Goal: Transaction & Acquisition: Purchase product/service

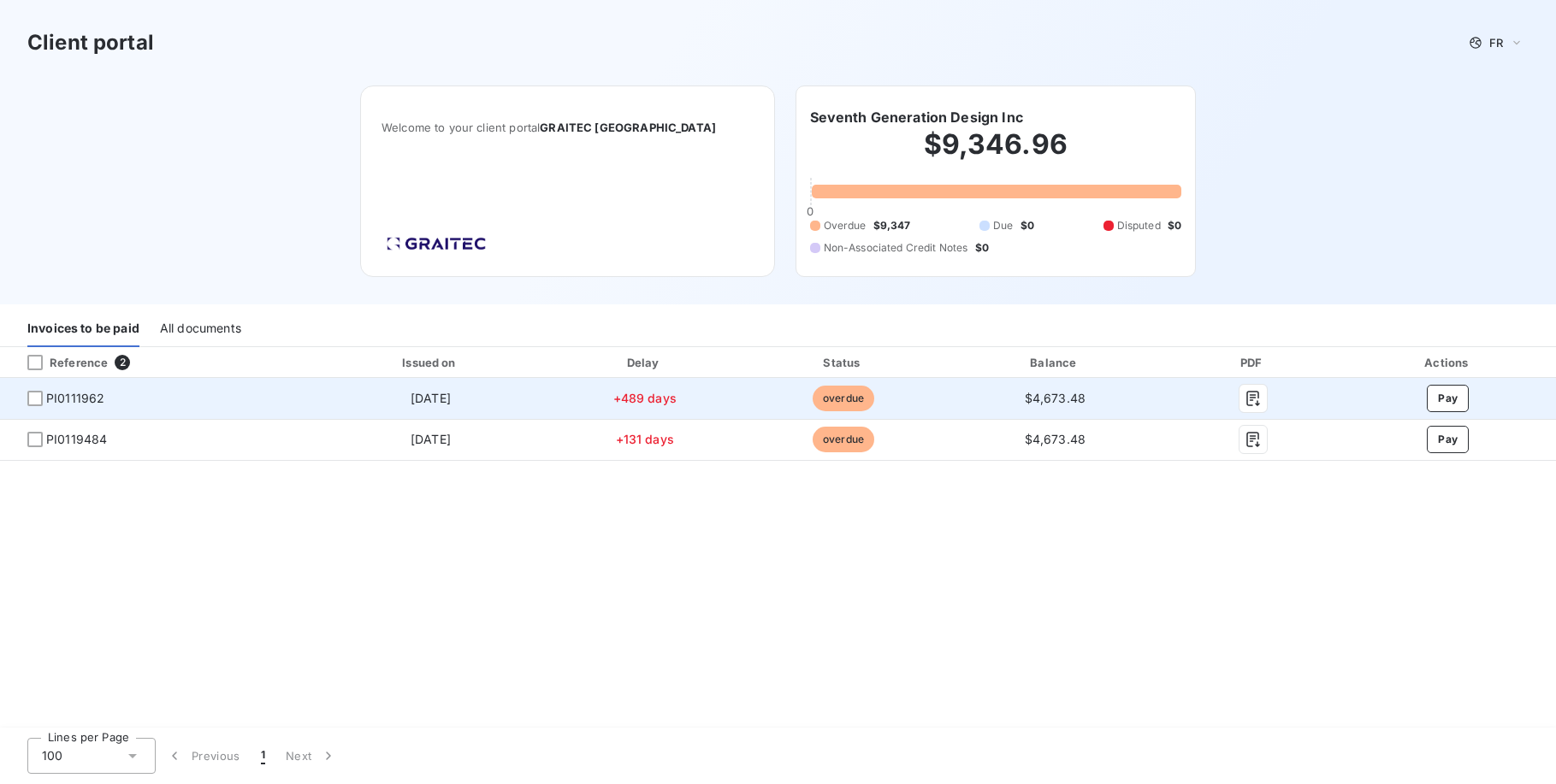
click at [44, 393] on span "PI0111962" at bounding box center [156, 399] width 286 height 17
click at [31, 402] on div at bounding box center [35, 399] width 15 height 15
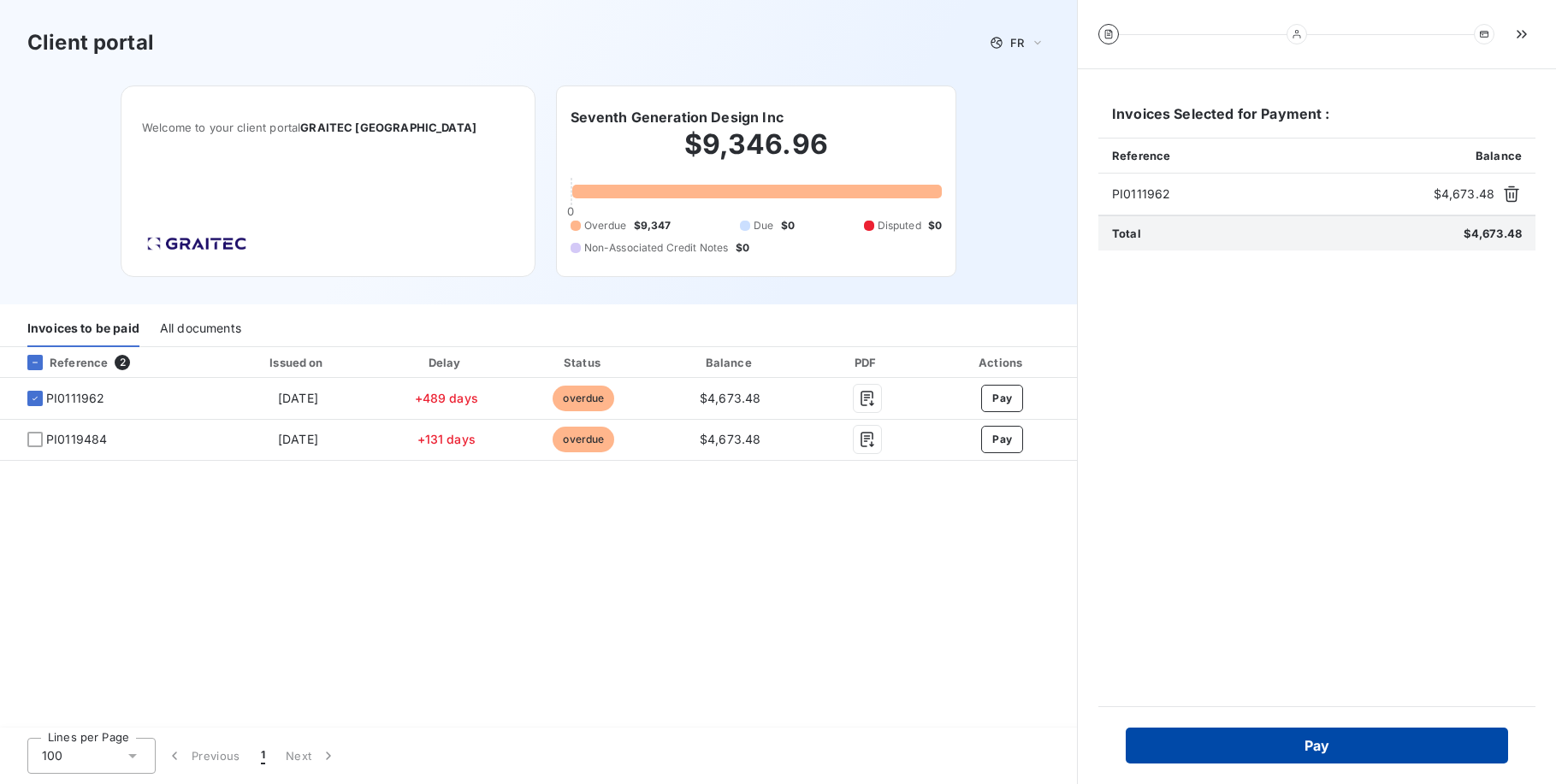
click at [1350, 748] on button "Pay" at bounding box center [1317, 746] width 383 height 36
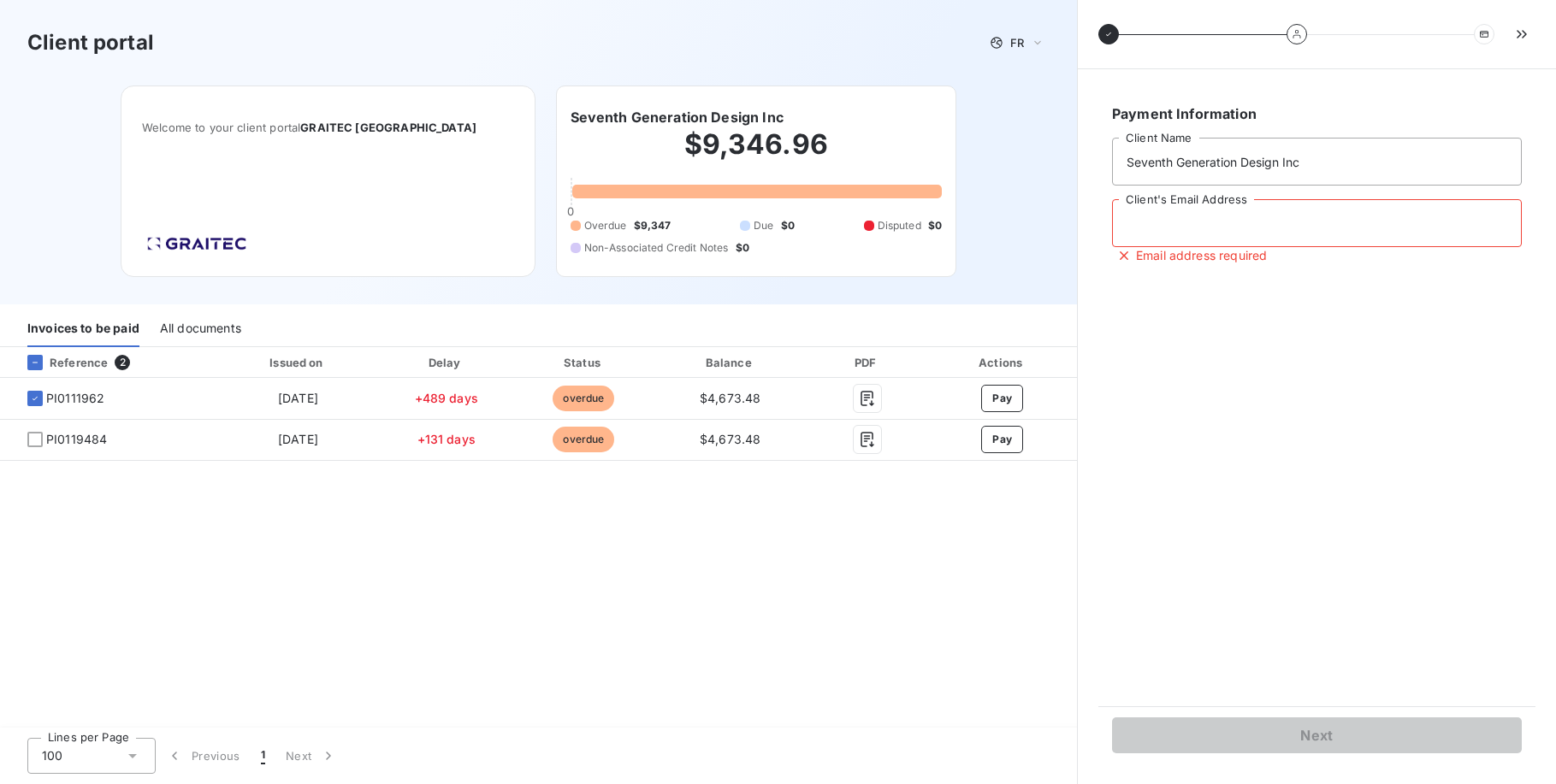
click at [1296, 234] on input "Client's Email Address" at bounding box center [1317, 223] width 409 height 48
type input "[PERSON_NAME][EMAIL_ADDRESS][DOMAIN_NAME]"
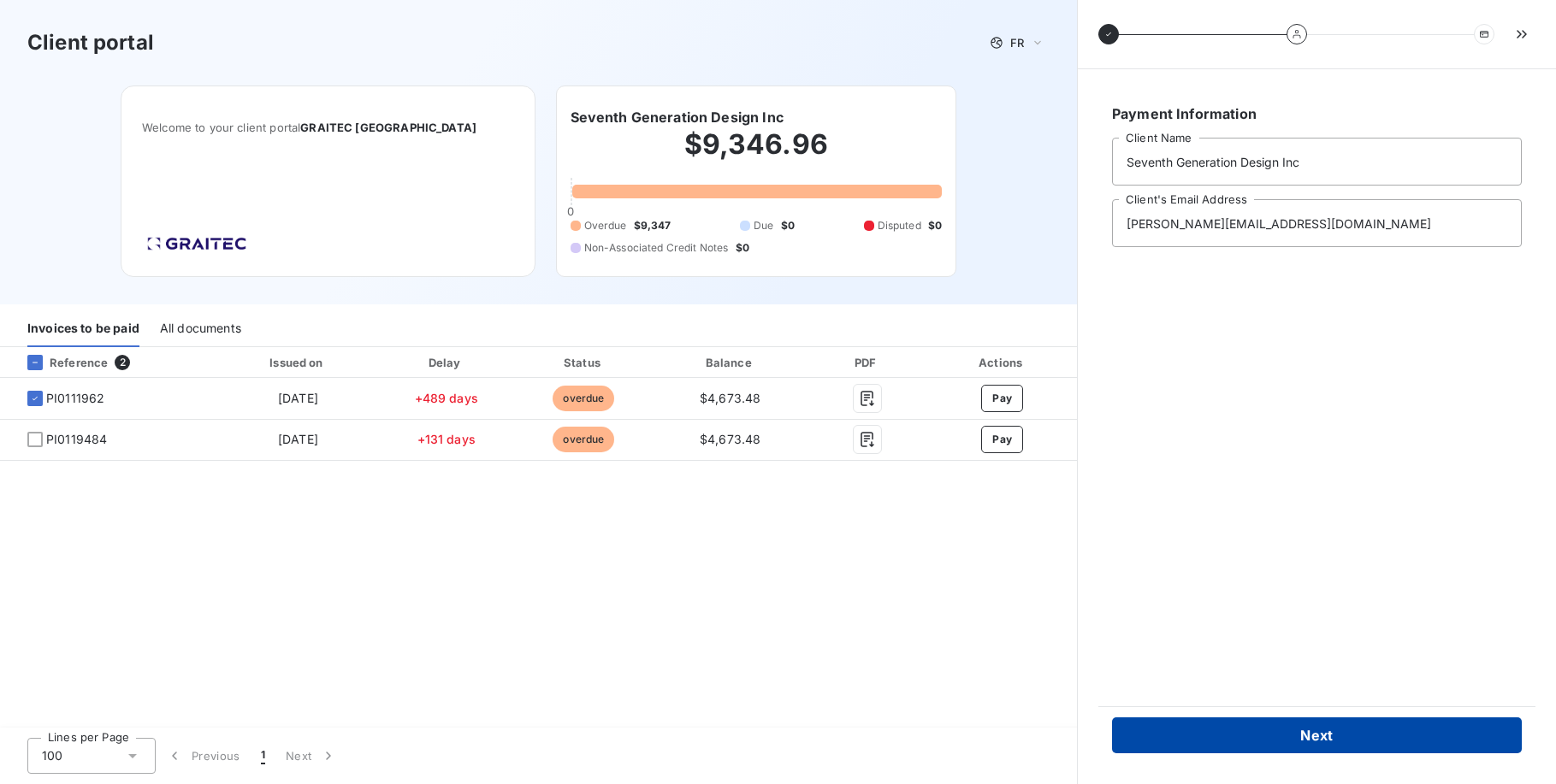
click at [1342, 725] on button "Next" at bounding box center [1317, 735] width 409 height 36
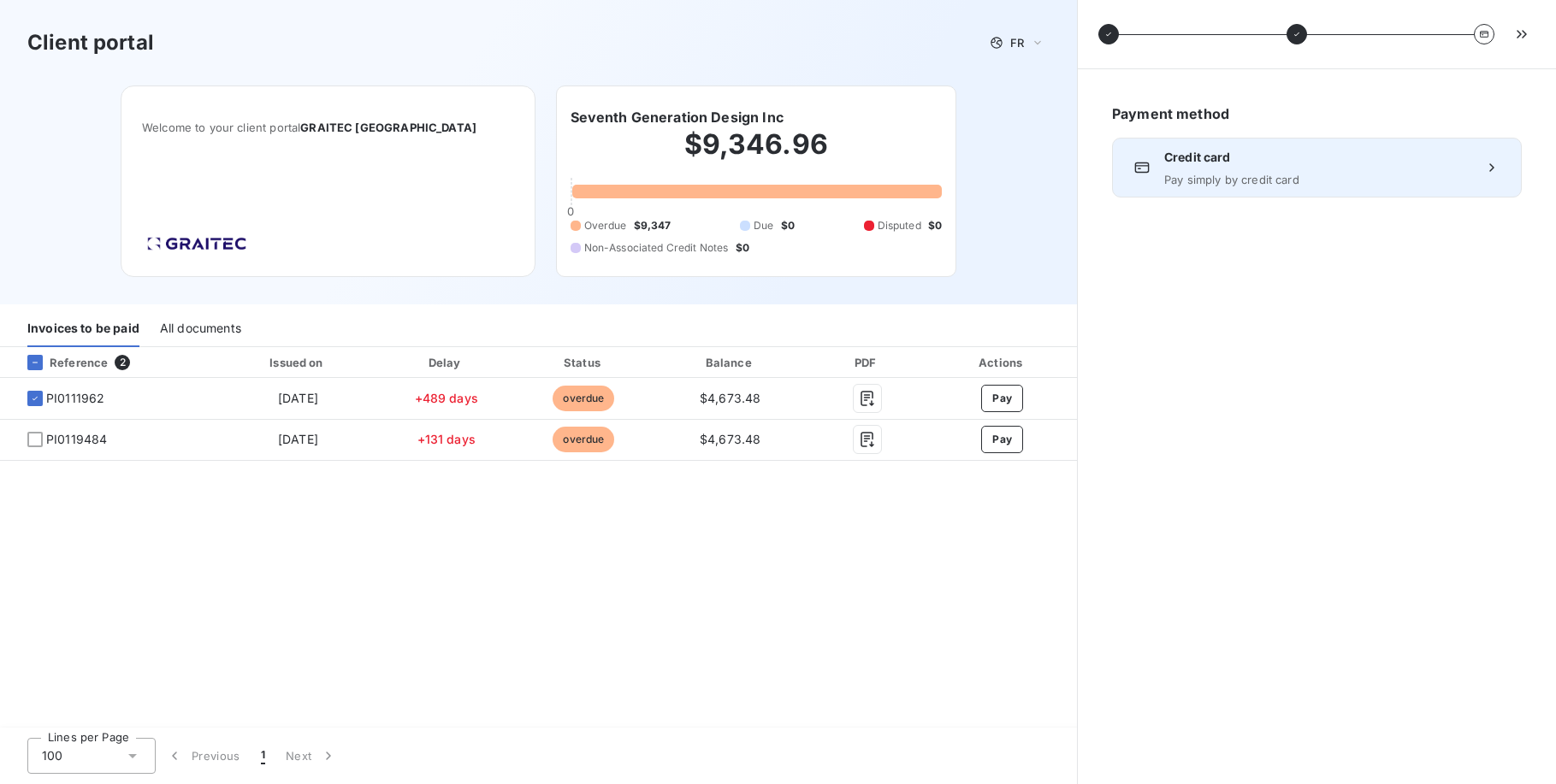
click at [1471, 177] on div "Credit card Pay simply by credit card" at bounding box center [1317, 167] width 409 height 60
